Goal: Task Accomplishment & Management: Manage account settings

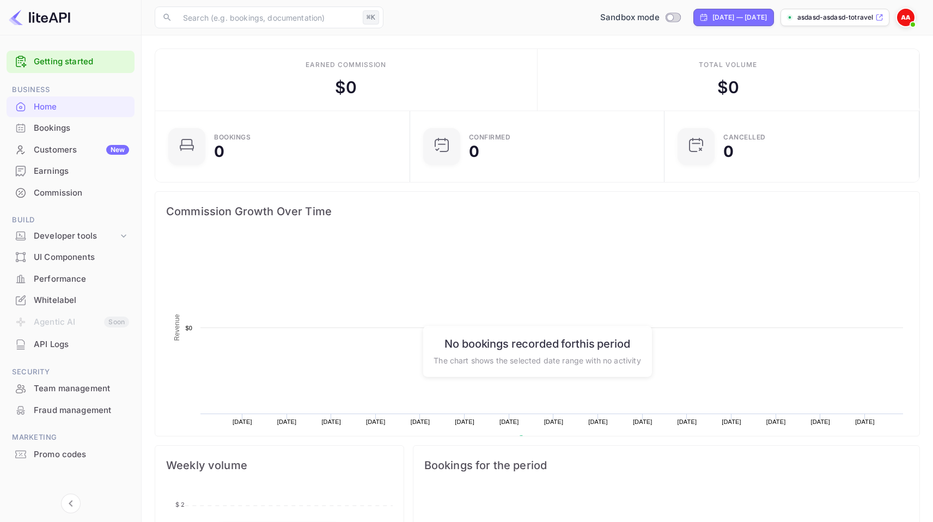
scroll to position [169, 240]
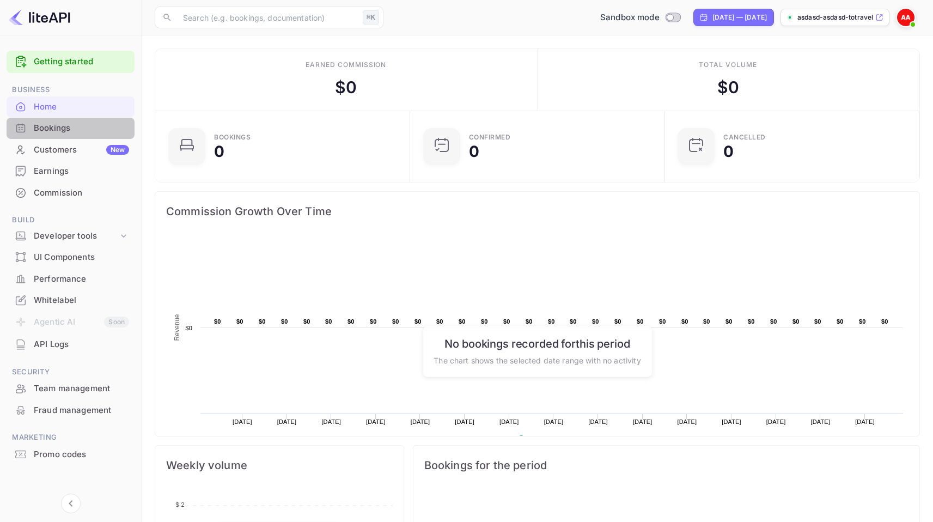
click at [75, 128] on div "Bookings" at bounding box center [81, 128] width 95 height 13
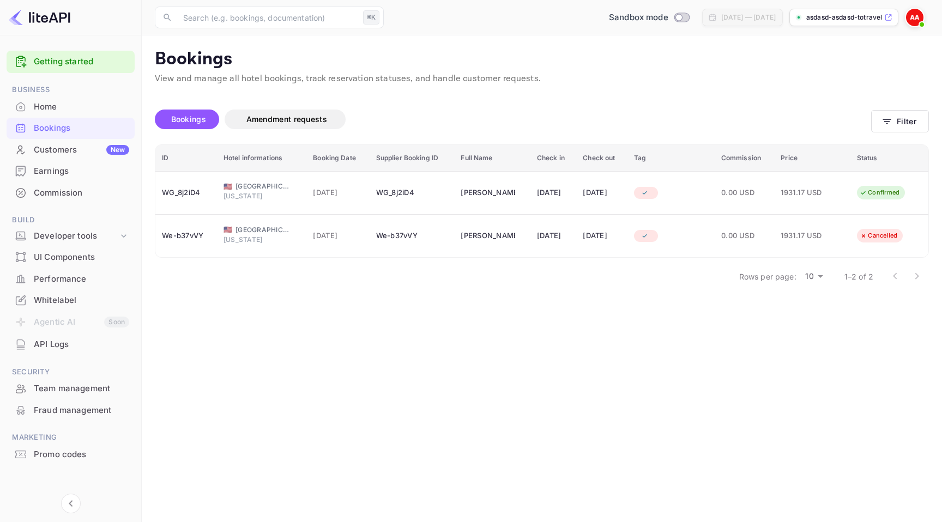
click at [79, 153] on div "Customers New" at bounding box center [81, 150] width 95 height 13
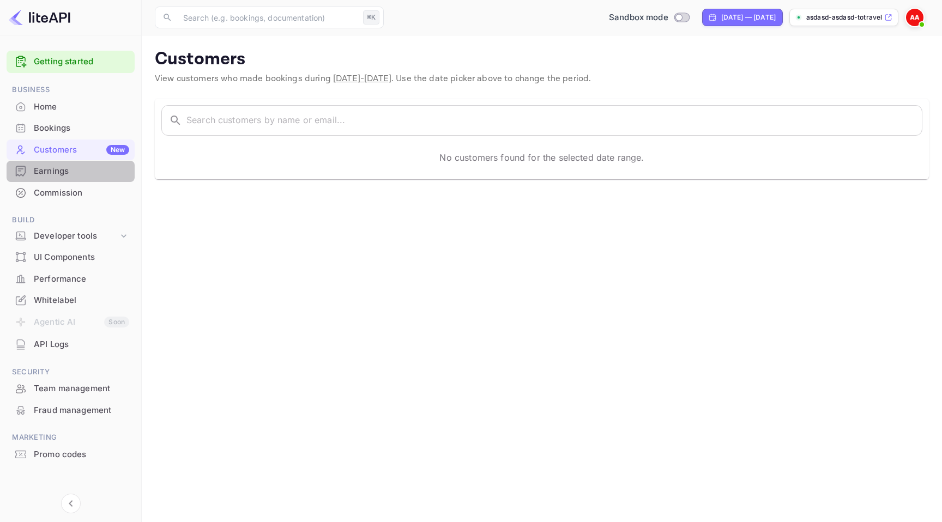
click at [82, 179] on div "Earnings" at bounding box center [71, 171] width 128 height 21
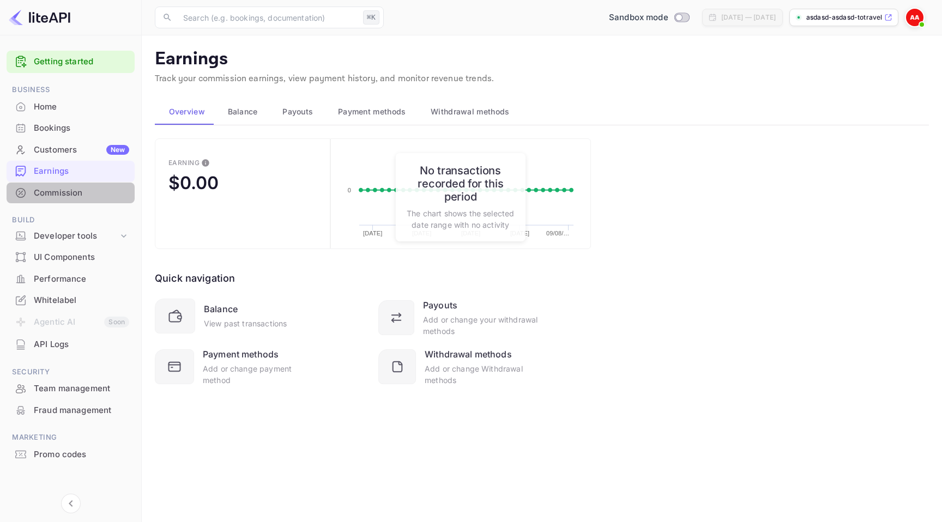
click at [81, 195] on div "Commission" at bounding box center [81, 193] width 95 height 13
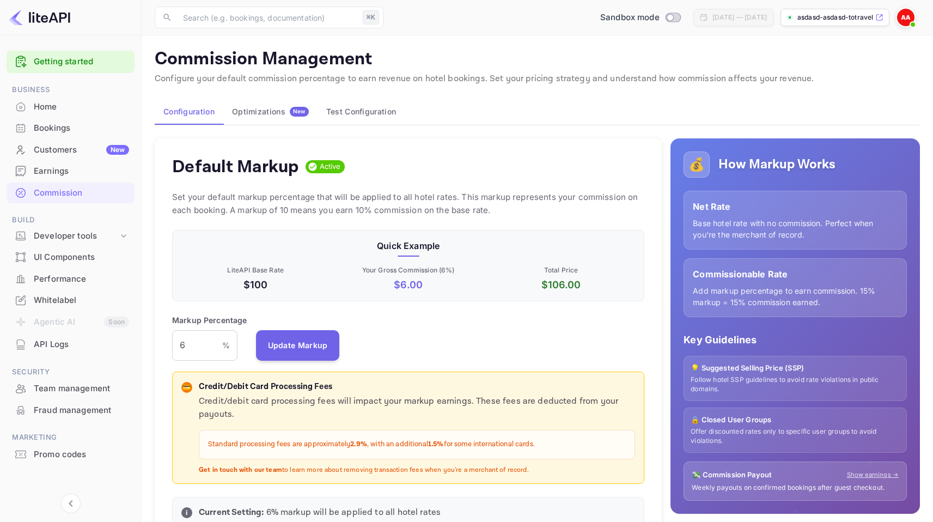
scroll to position [185, 464]
click at [81, 234] on div "Developer tools" at bounding box center [76, 236] width 84 height 13
click at [88, 254] on p "API docs and SDKs" at bounding box center [73, 253] width 71 height 11
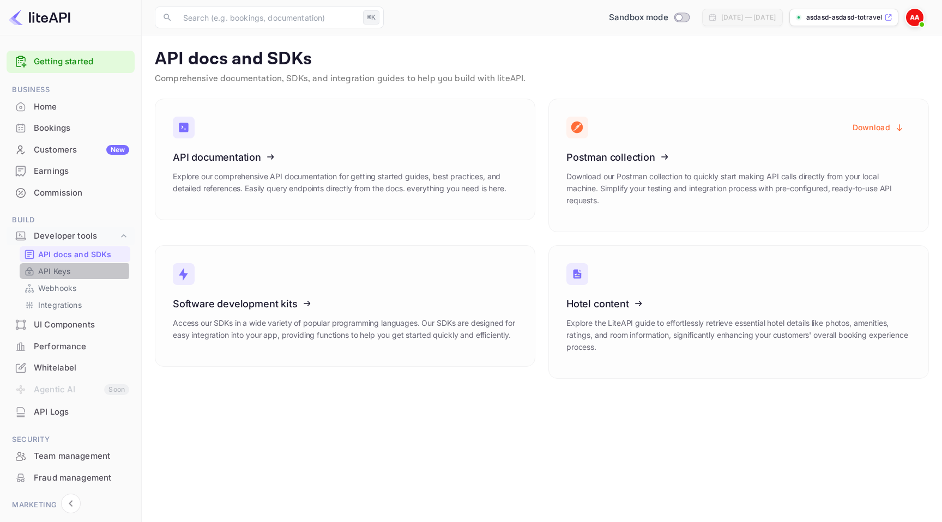
click at [70, 271] on p "API Keys" at bounding box center [54, 270] width 32 height 11
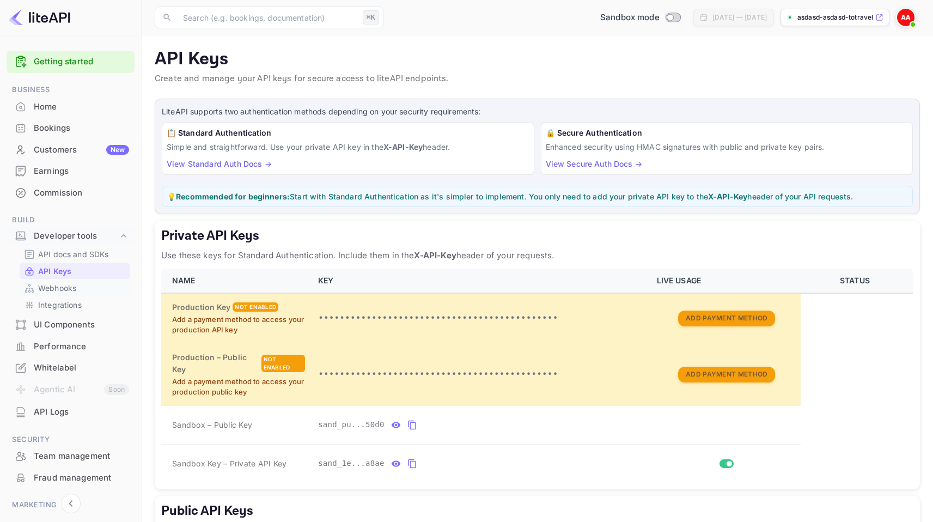
click at [72, 290] on p "Webhooks" at bounding box center [57, 287] width 38 height 11
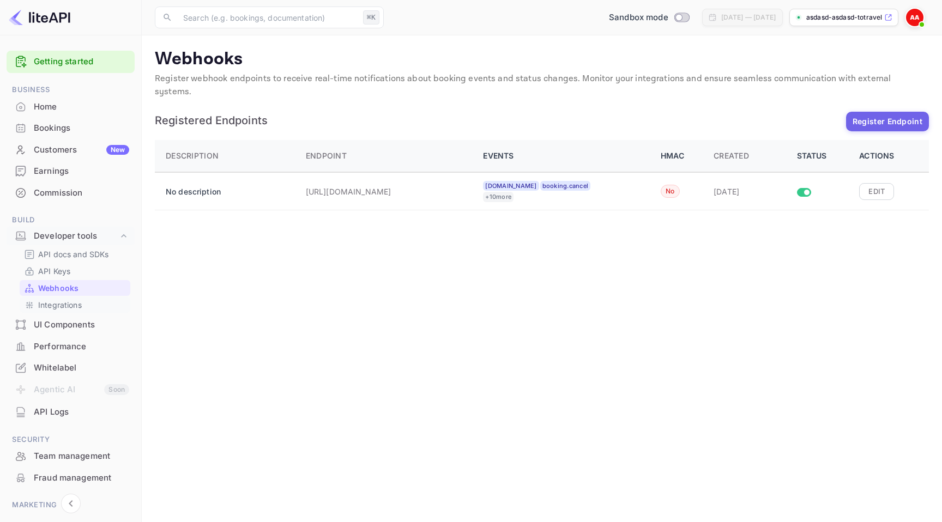
click at [74, 304] on p "Integrations" at bounding box center [60, 304] width 44 height 11
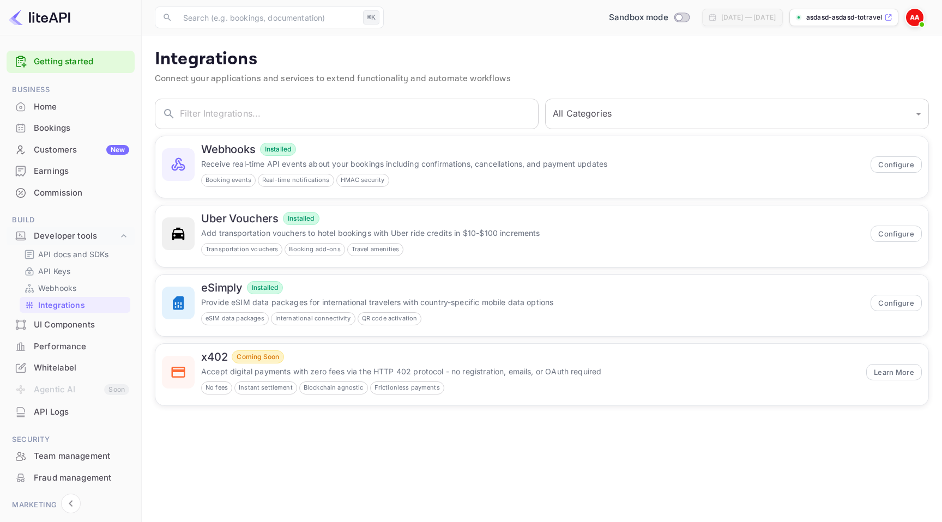
click at [78, 327] on div "UI Components" at bounding box center [81, 325] width 95 height 13
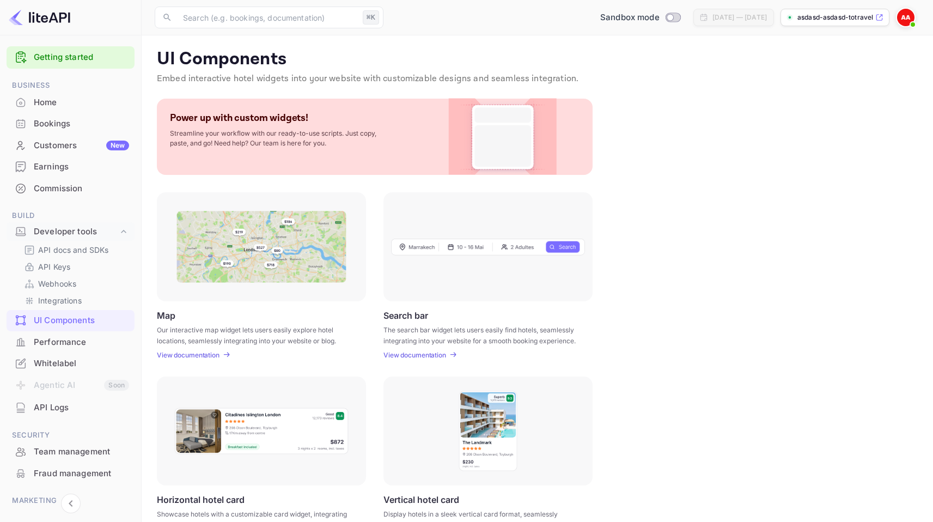
scroll to position [71, 0]
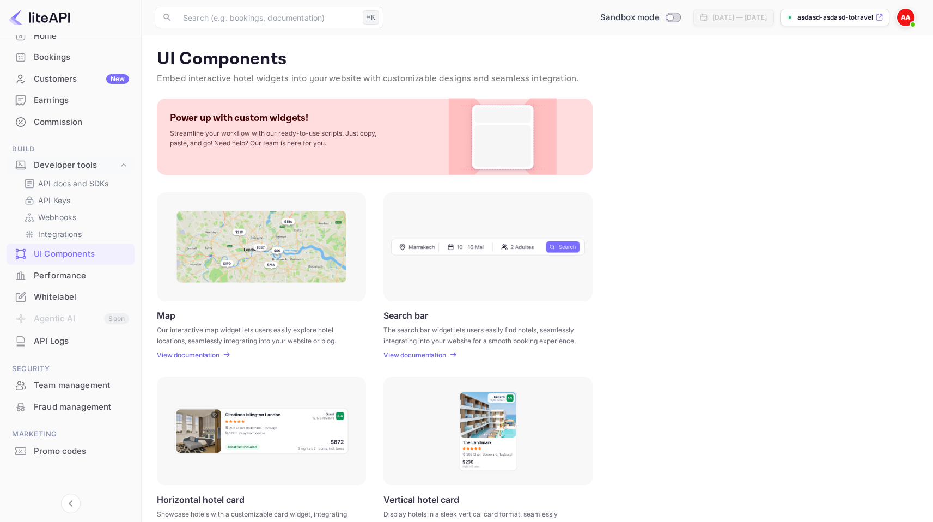
click at [81, 274] on div "Performance" at bounding box center [81, 276] width 95 height 13
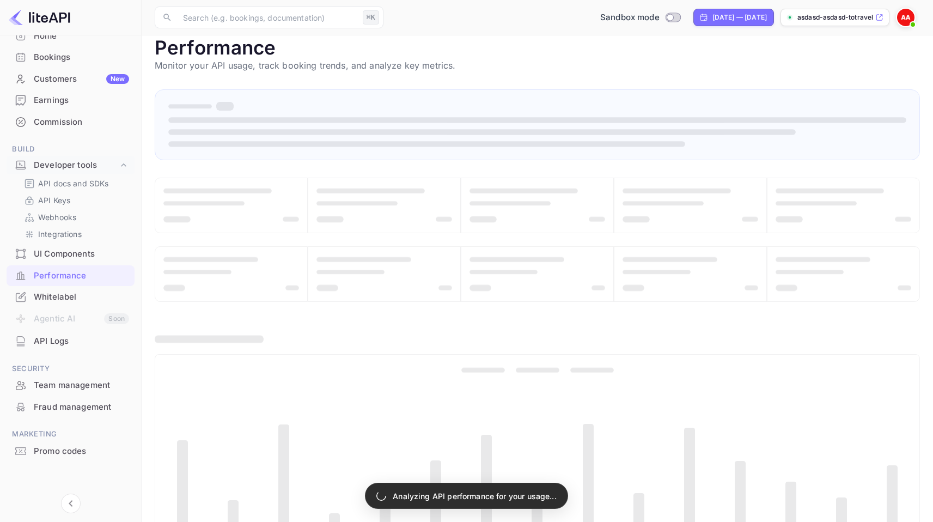
scroll to position [41, 0]
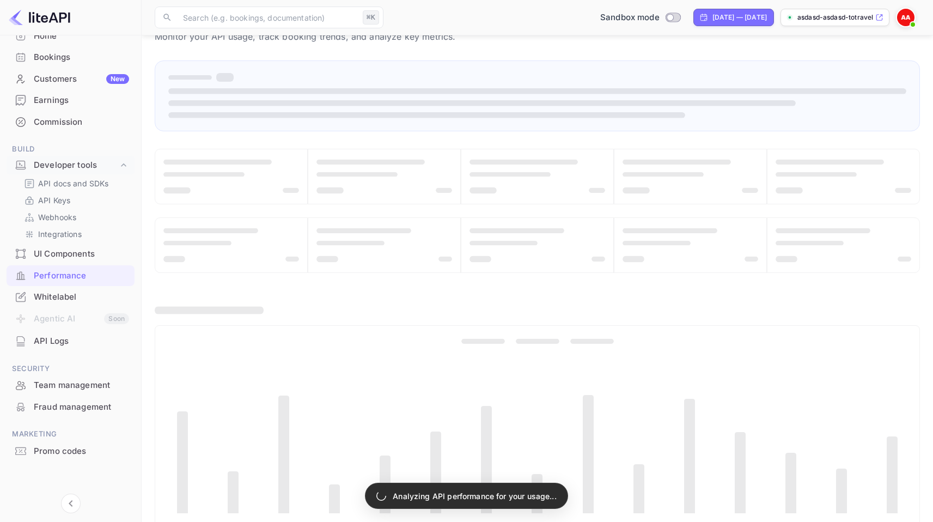
click at [82, 290] on div "Whitelabel" at bounding box center [71, 297] width 128 height 21
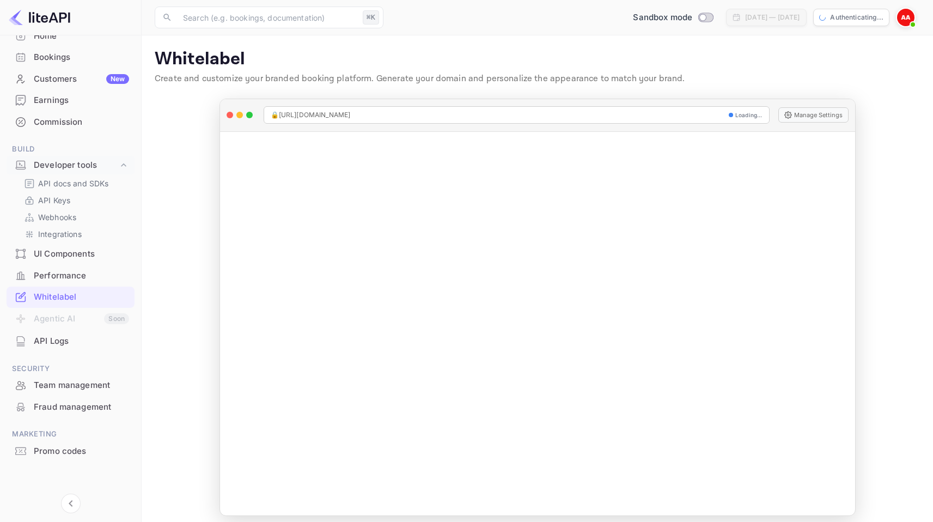
click at [57, 278] on div "Performance" at bounding box center [81, 276] width 95 height 13
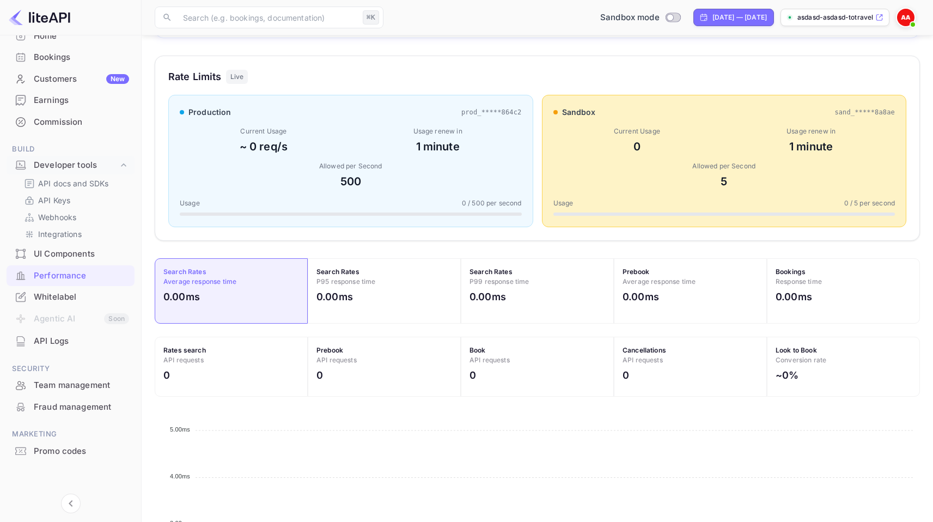
scroll to position [328, 0]
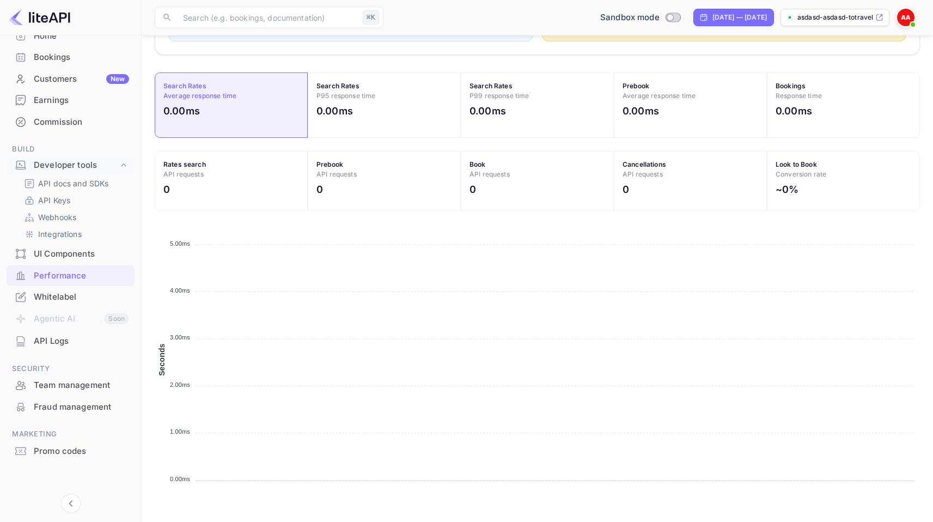
click at [70, 304] on div "Whitelabel" at bounding box center [71, 297] width 128 height 21
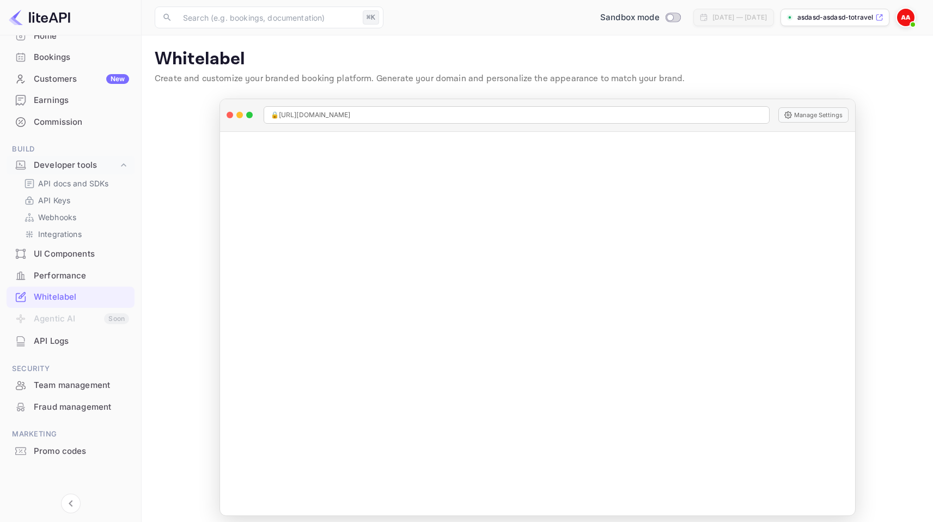
click at [917, 20] on div at bounding box center [908, 18] width 24 height 20
click at [911, 17] on img at bounding box center [906, 17] width 17 height 17
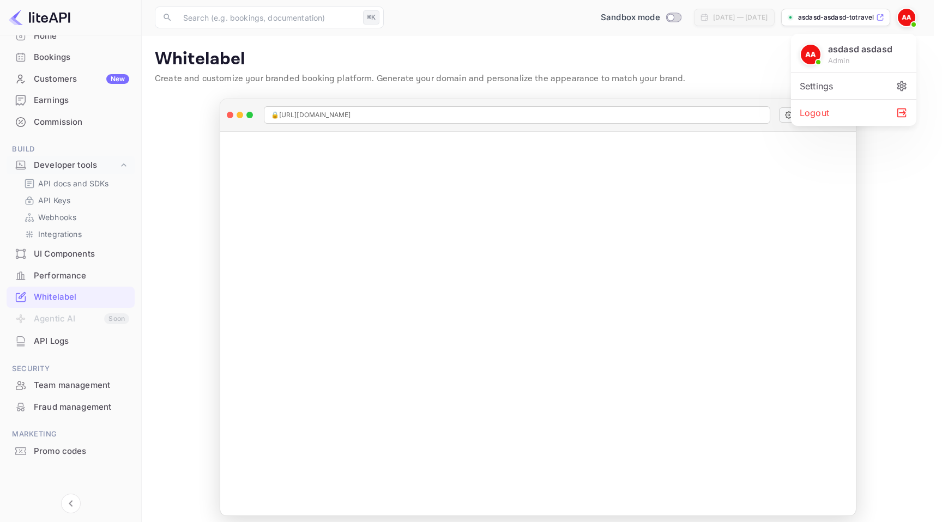
click at [871, 114] on div "Logout" at bounding box center [853, 113] width 125 height 26
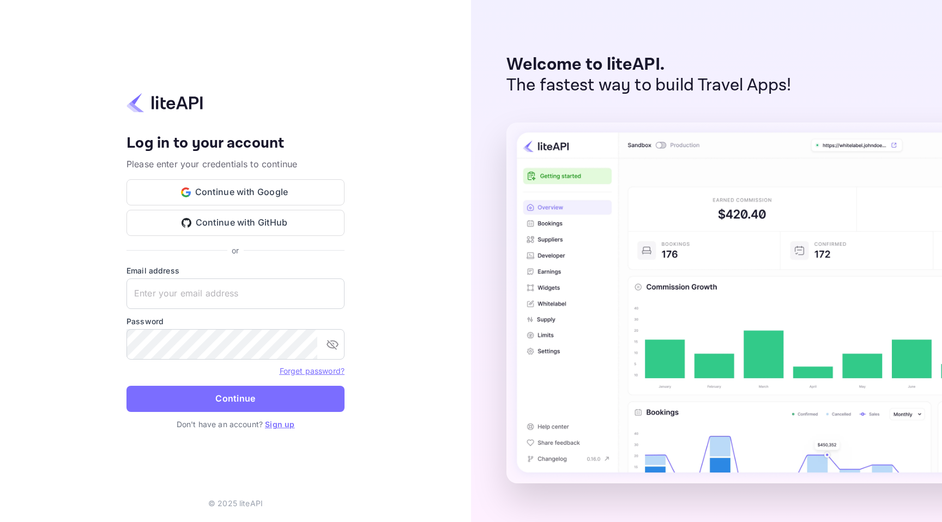
click at [242, 323] on label "Password" at bounding box center [235, 321] width 218 height 11
click at [244, 307] on input "text" at bounding box center [235, 293] width 218 height 31
type input "[PERSON_NAME][EMAIL_ADDRESS][DOMAIN_NAME]"
click at [167, 294] on input "[PERSON_NAME][EMAIL_ADDRESS][DOMAIN_NAME]" at bounding box center [235, 293] width 218 height 31
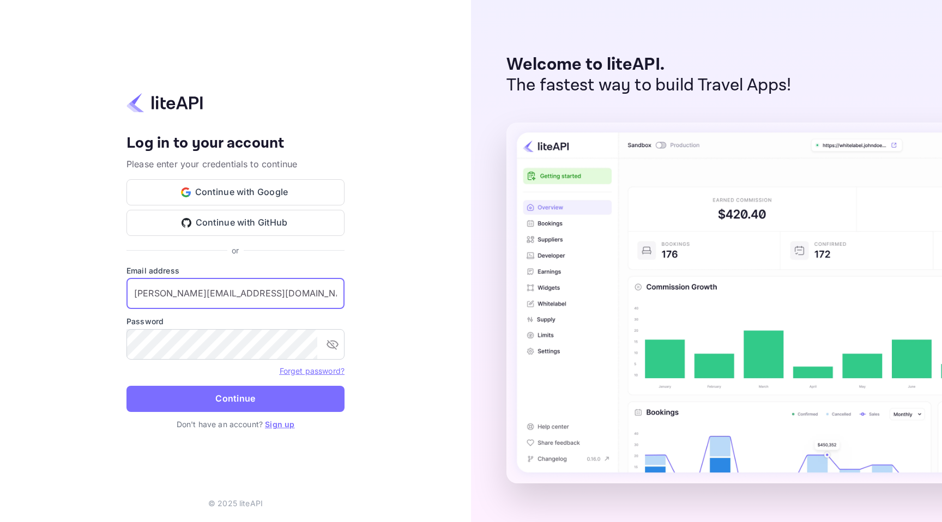
click at [167, 294] on input "[PERSON_NAME][EMAIL_ADDRESS][DOMAIN_NAME]" at bounding box center [235, 293] width 218 height 31
click at [313, 368] on link "Forget password?" at bounding box center [312, 370] width 65 height 9
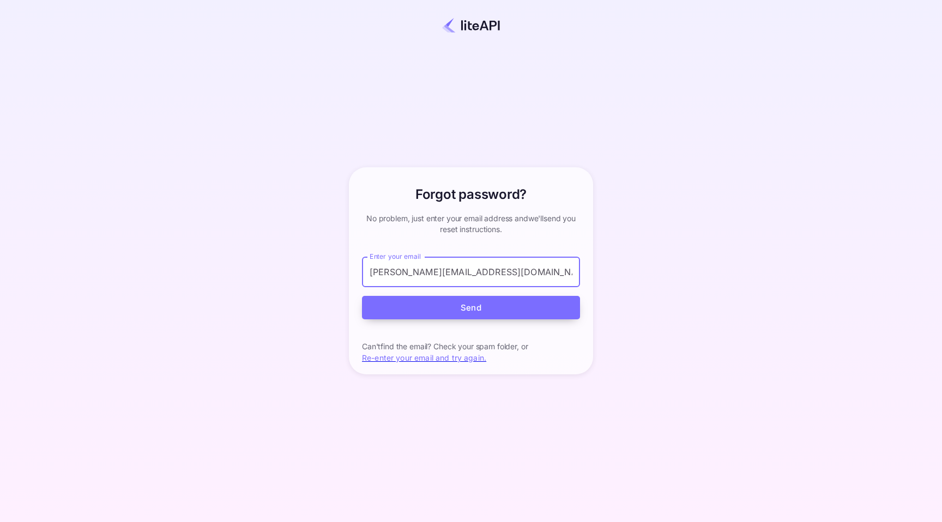
type input "[PERSON_NAME][EMAIL_ADDRESS][DOMAIN_NAME]"
click at [386, 309] on button "Send" at bounding box center [471, 307] width 218 height 23
